Goal: Task Accomplishment & Management: Manage account settings

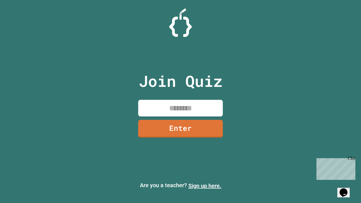
click at [205, 186] on link "Sign up here." at bounding box center [205, 186] width 33 height 7
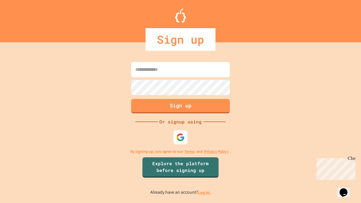
click at [205, 193] on link "Log in." at bounding box center [204, 193] width 13 height 6
